Goal: Task Accomplishment & Management: Manage account settings

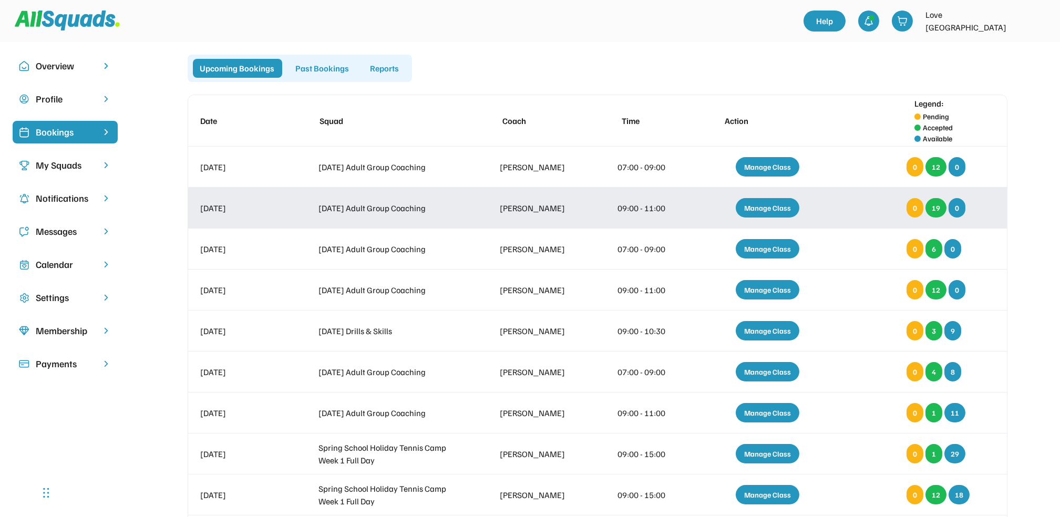
click at [775, 204] on div "Manage Class" at bounding box center [768, 207] width 64 height 19
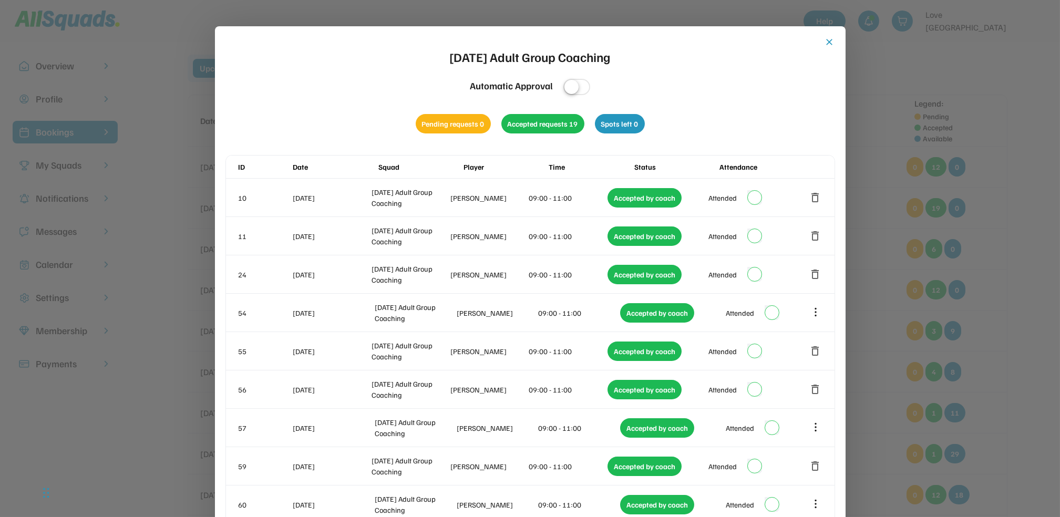
click at [827, 41] on button "close" at bounding box center [829, 42] width 11 height 11
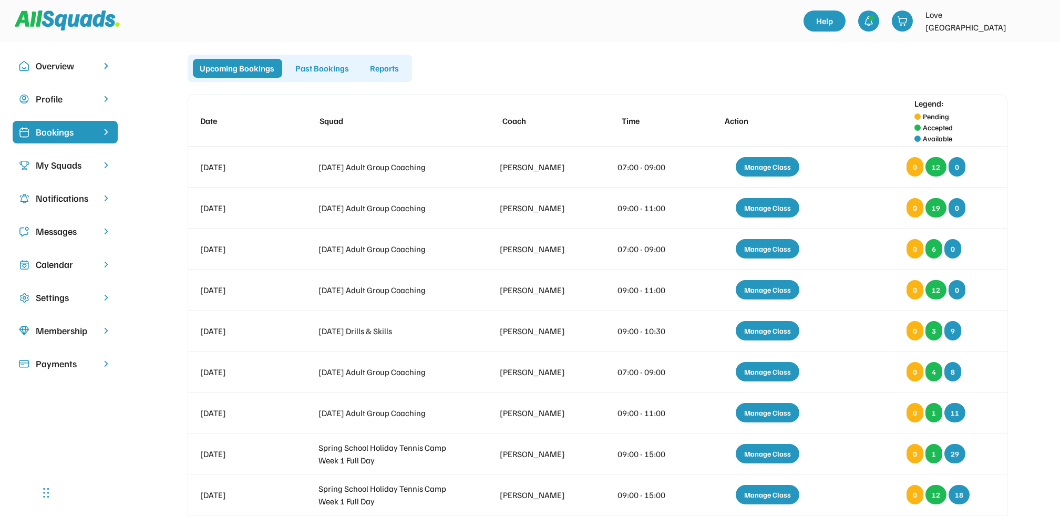
click at [65, 261] on div "Calendar" at bounding box center [65, 264] width 59 height 14
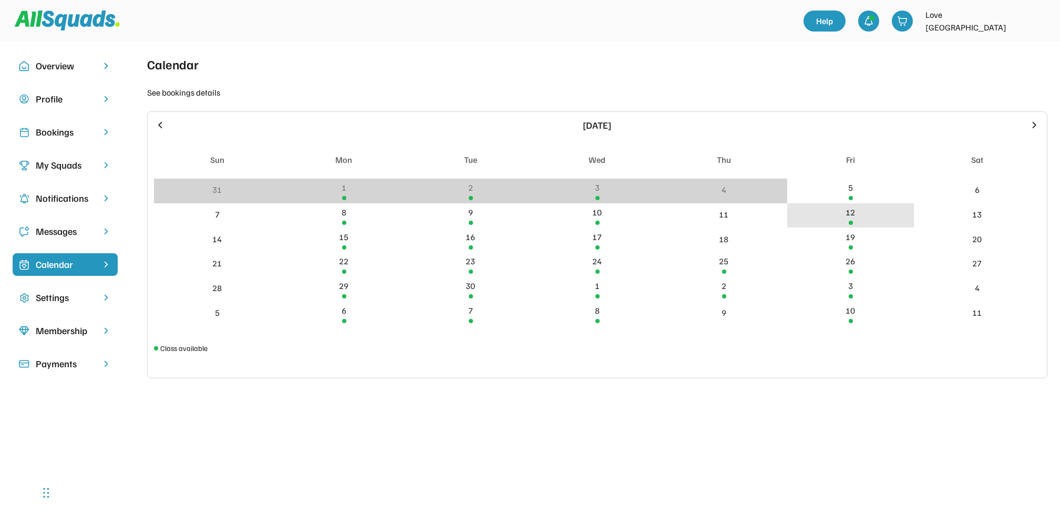
click at [855, 212] on div "12" at bounding box center [850, 215] width 127 height 25
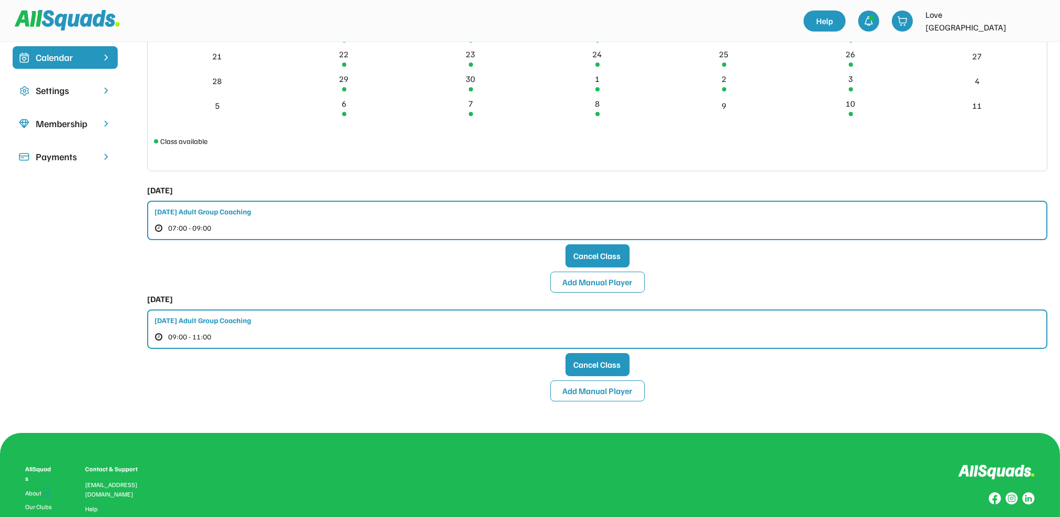
scroll to position [210, 0]
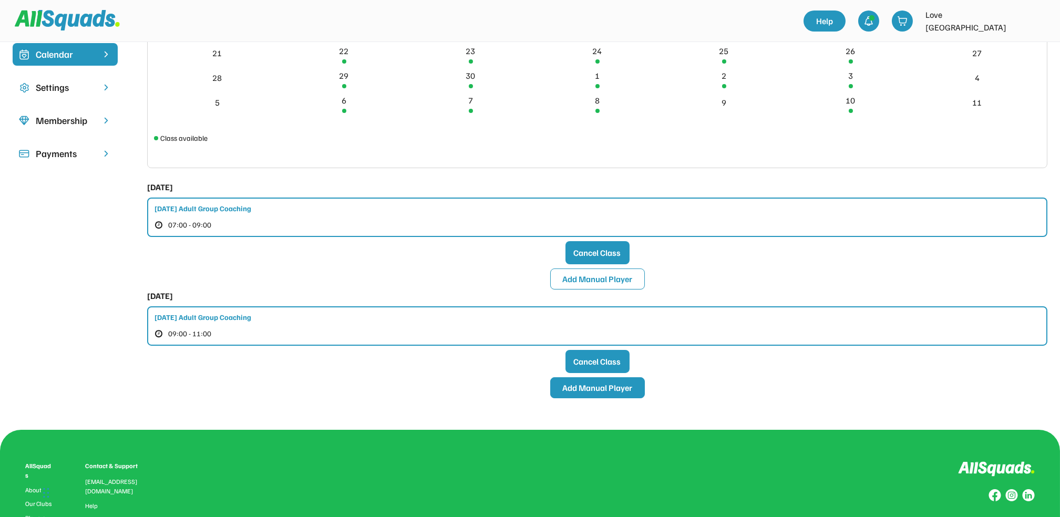
click at [601, 385] on button "Add Manual Player" at bounding box center [597, 387] width 95 height 21
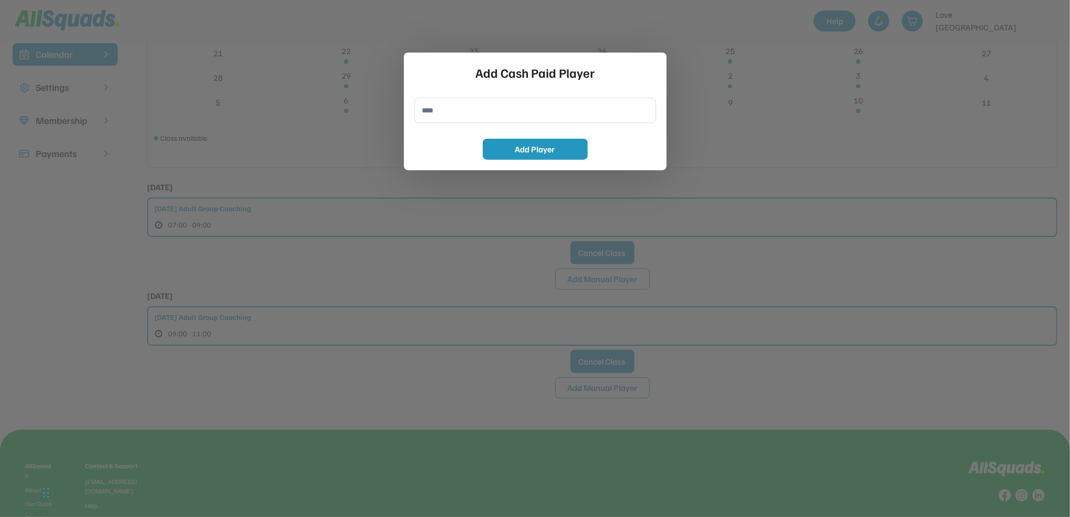
click at [432, 110] on input "input" at bounding box center [536, 110] width 242 height 25
type input "**********"
click at [545, 148] on button "Add Player" at bounding box center [535, 149] width 105 height 21
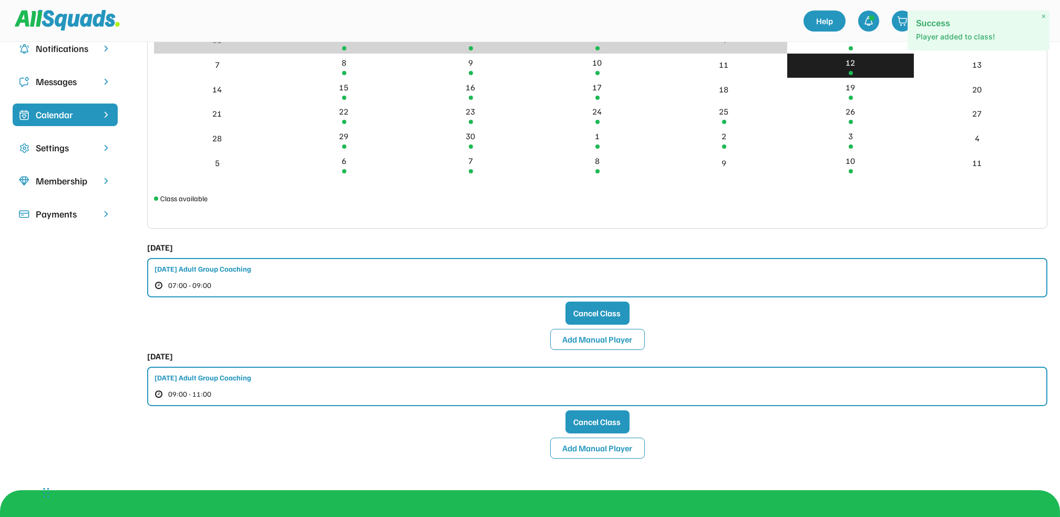
scroll to position [0, 0]
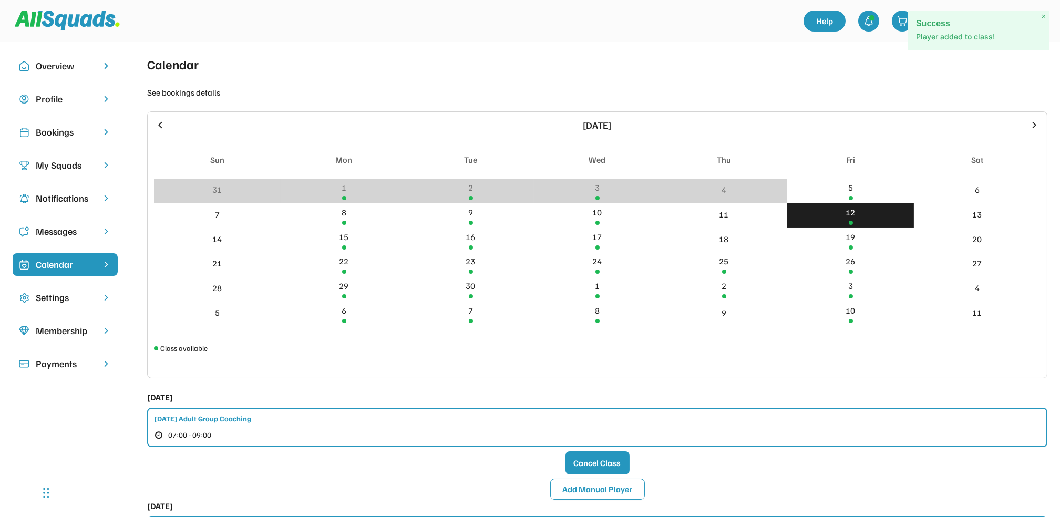
click at [68, 128] on div "Bookings" at bounding box center [65, 132] width 59 height 14
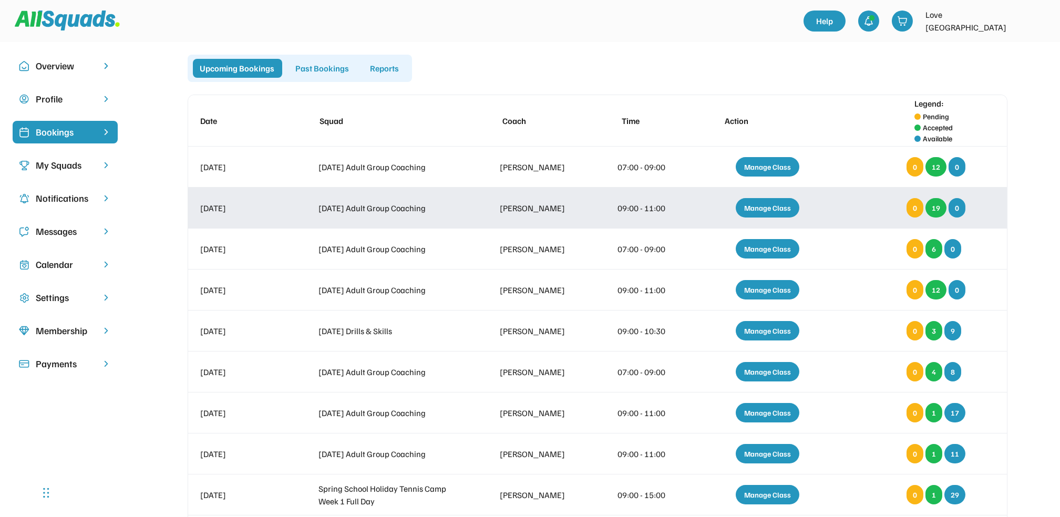
click at [772, 203] on div "Manage Class" at bounding box center [768, 207] width 64 height 19
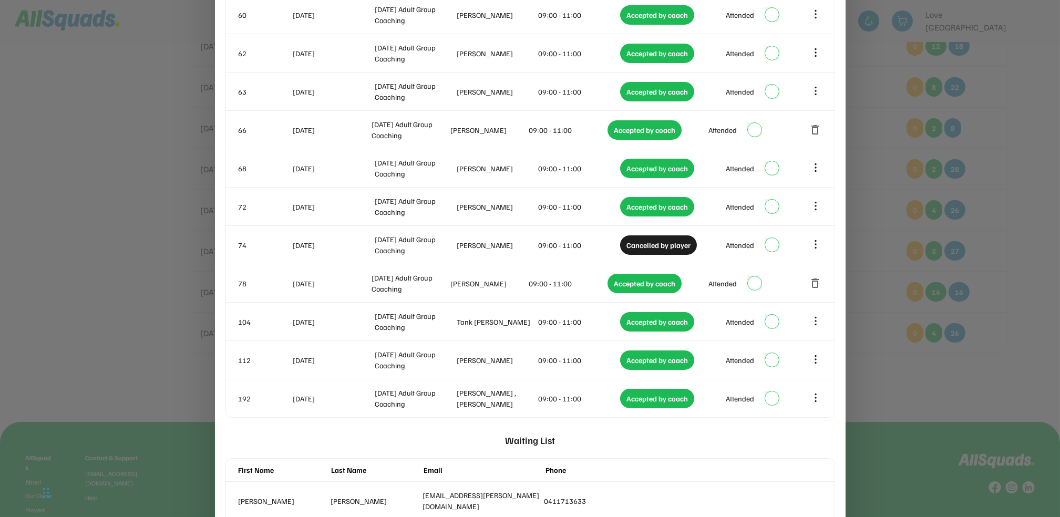
scroll to position [490, 0]
click at [1044, 192] on div at bounding box center [530, 258] width 1060 height 517
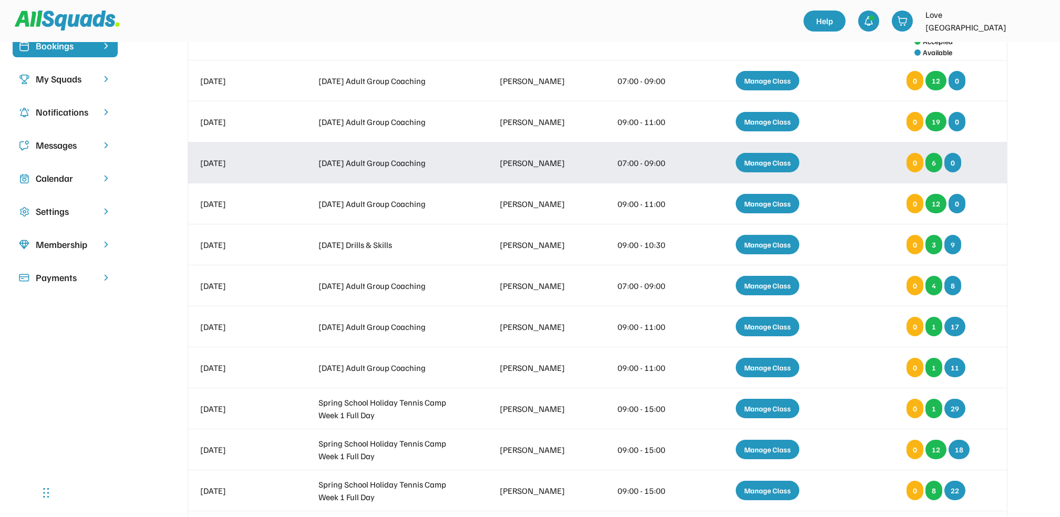
scroll to position [0, 0]
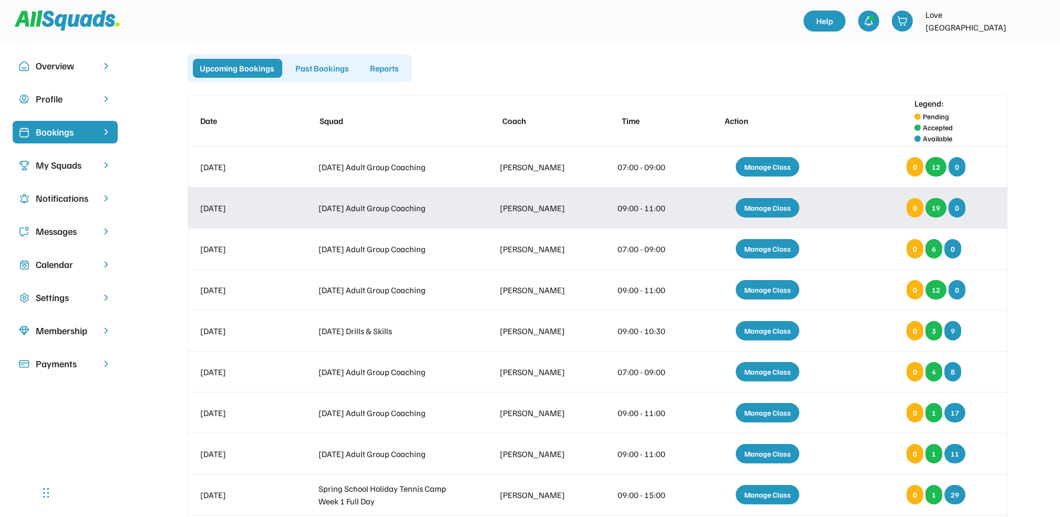
click at [762, 207] on div "Manage Class" at bounding box center [768, 207] width 64 height 19
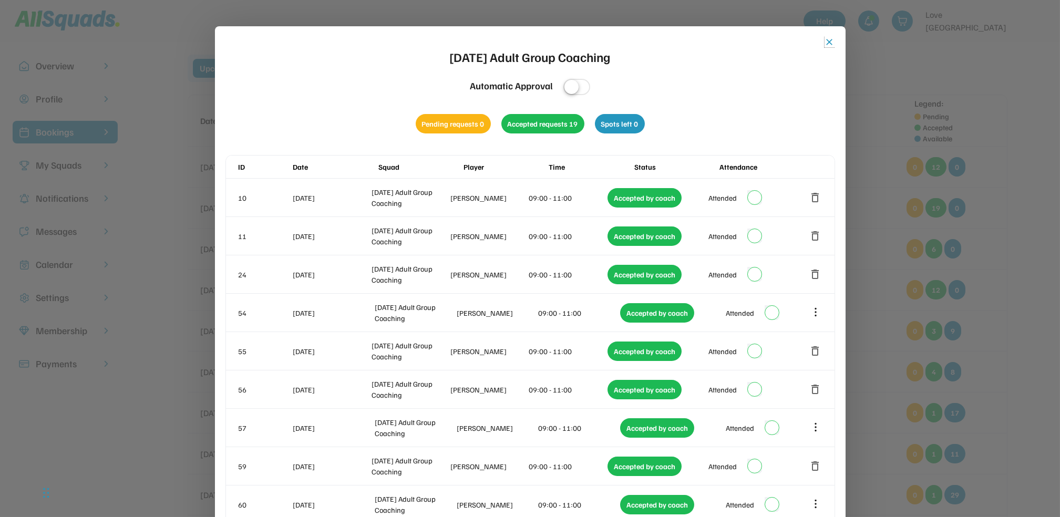
click at [832, 41] on button "close" at bounding box center [829, 42] width 11 height 11
